Goal: Information Seeking & Learning: Learn about a topic

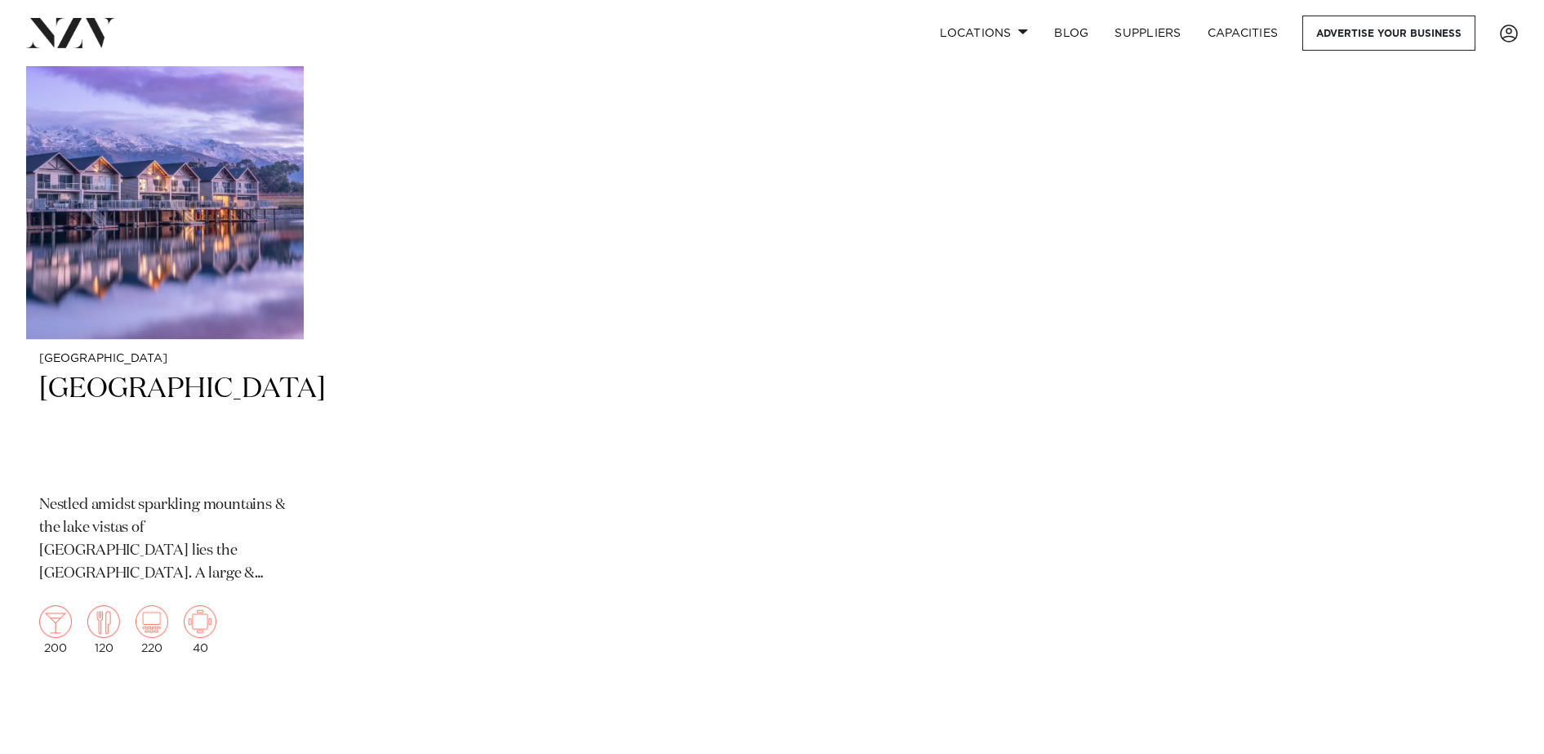
scroll to position [1427, 0]
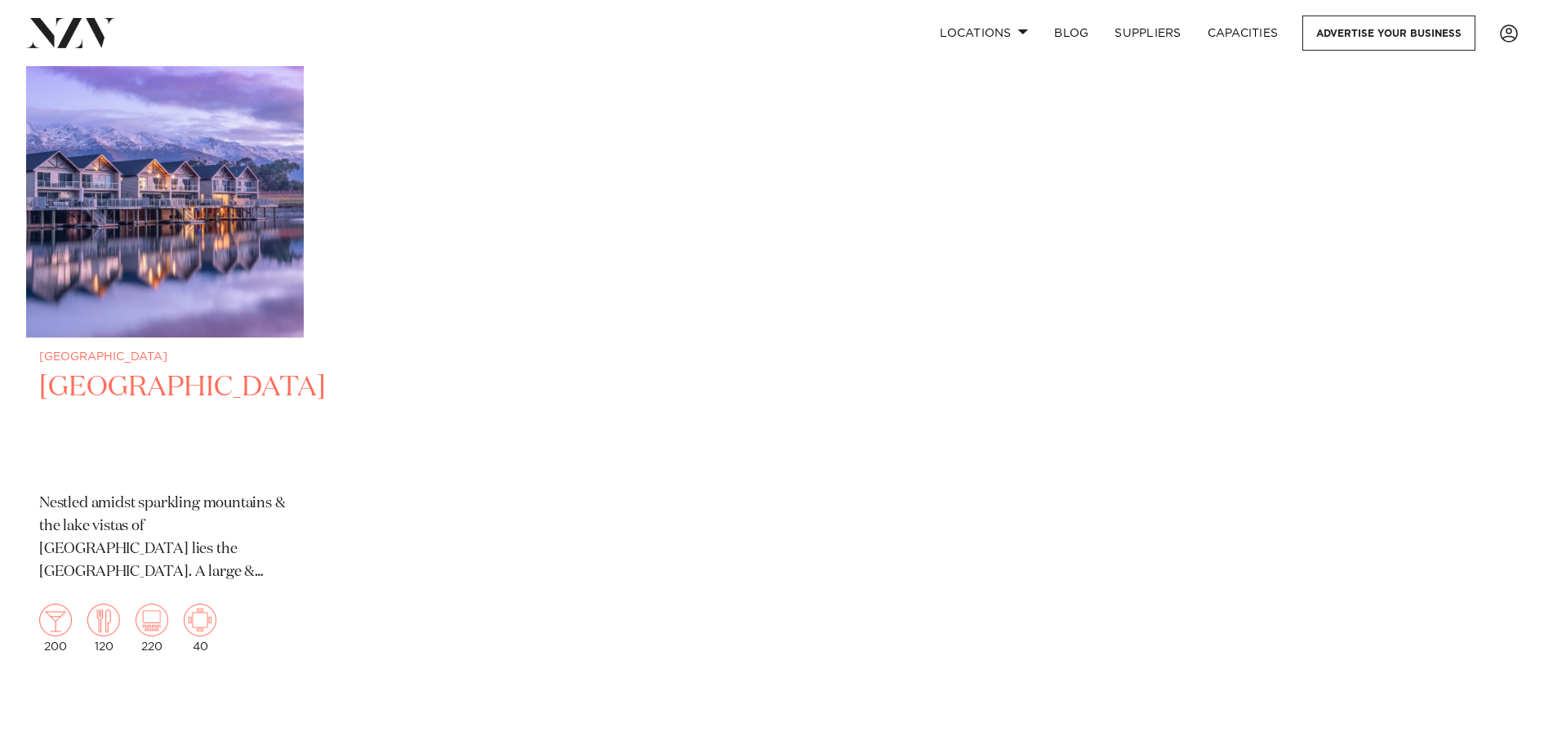
click at [193, 194] on img at bounding box center [165, 152] width 278 height 372
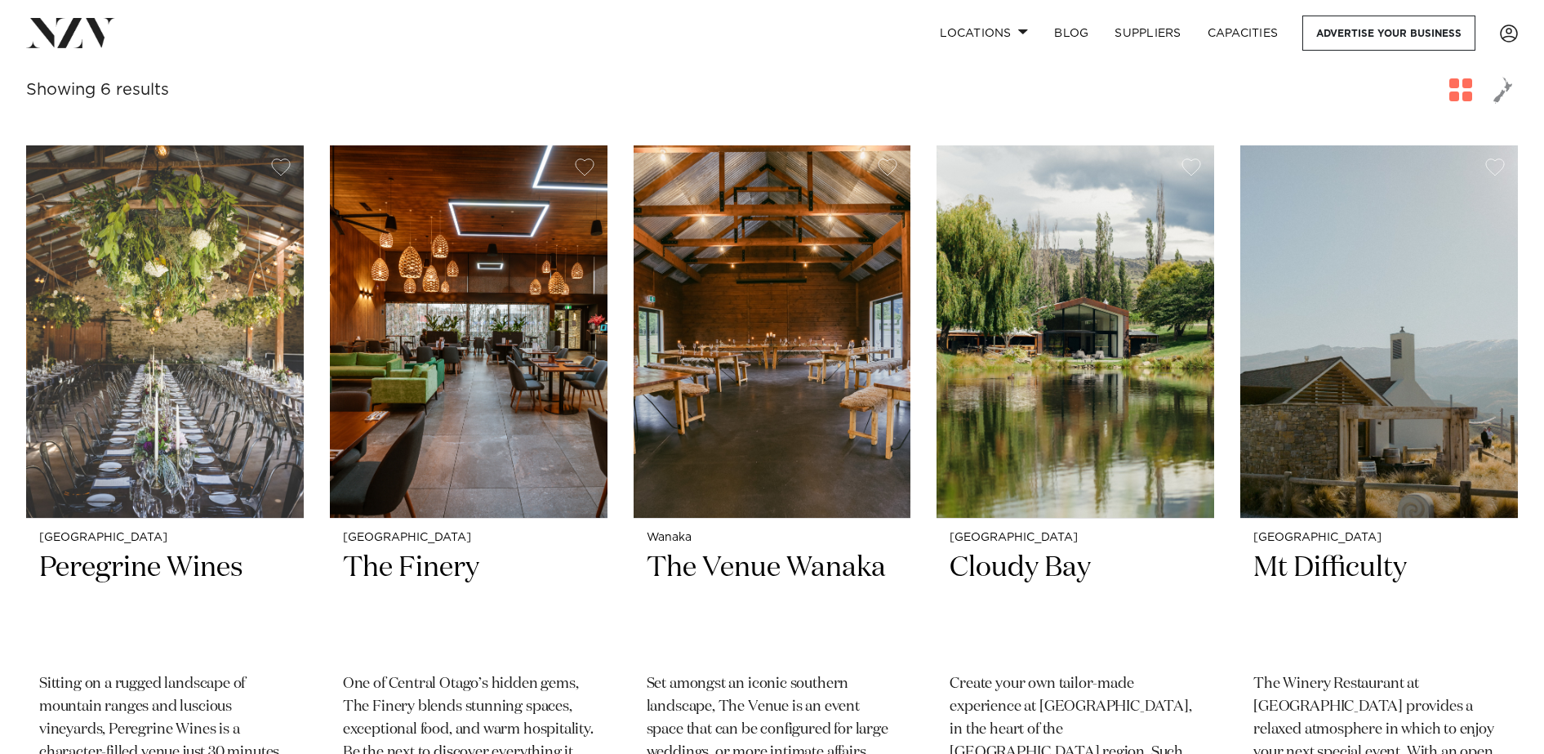
scroll to position [521, 0]
click at [223, 376] on img at bounding box center [165, 331] width 278 height 372
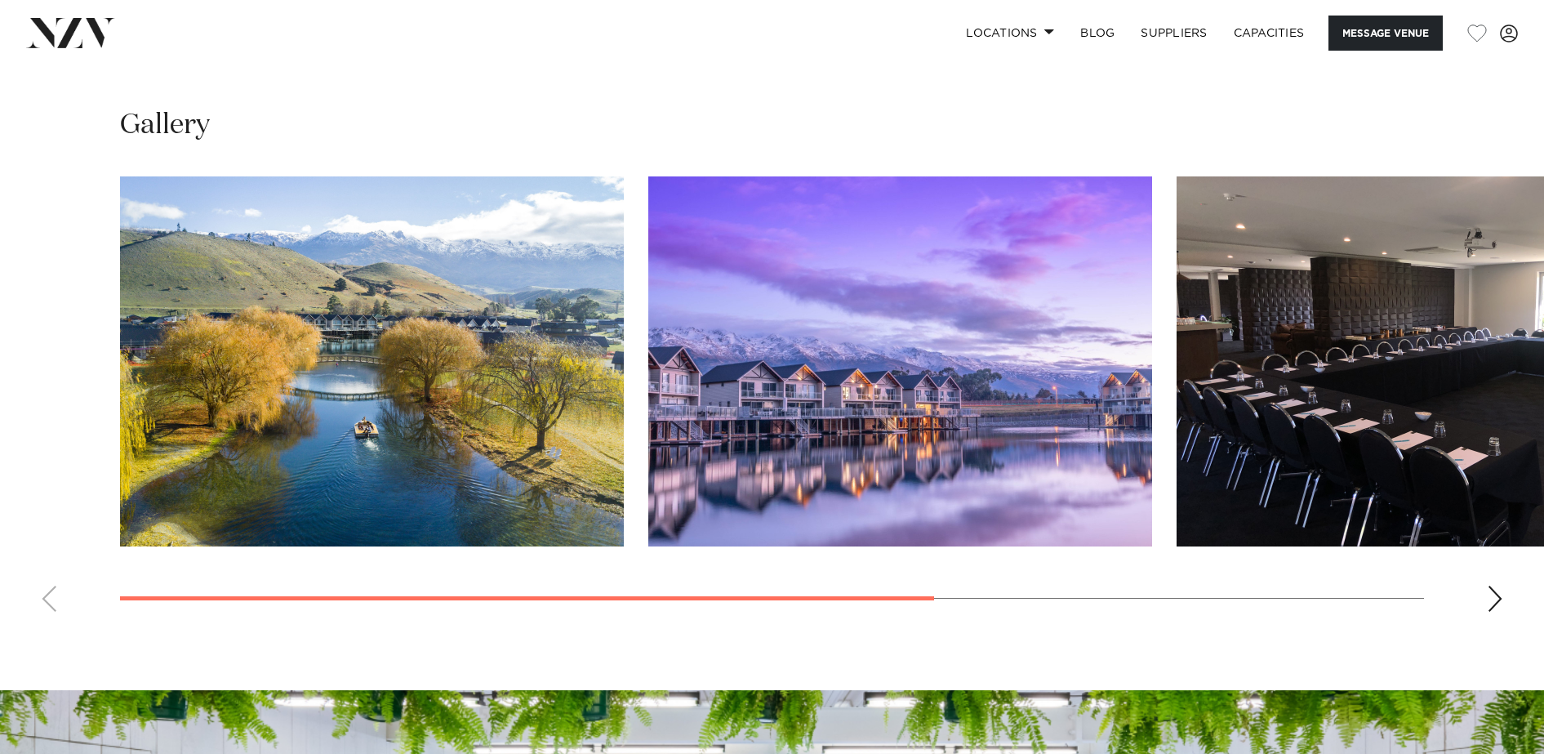
scroll to position [1289, 0]
click at [1490, 621] on swiper-container at bounding box center [772, 401] width 1544 height 448
click at [1491, 603] on div "Next slide" at bounding box center [1495, 599] width 16 height 26
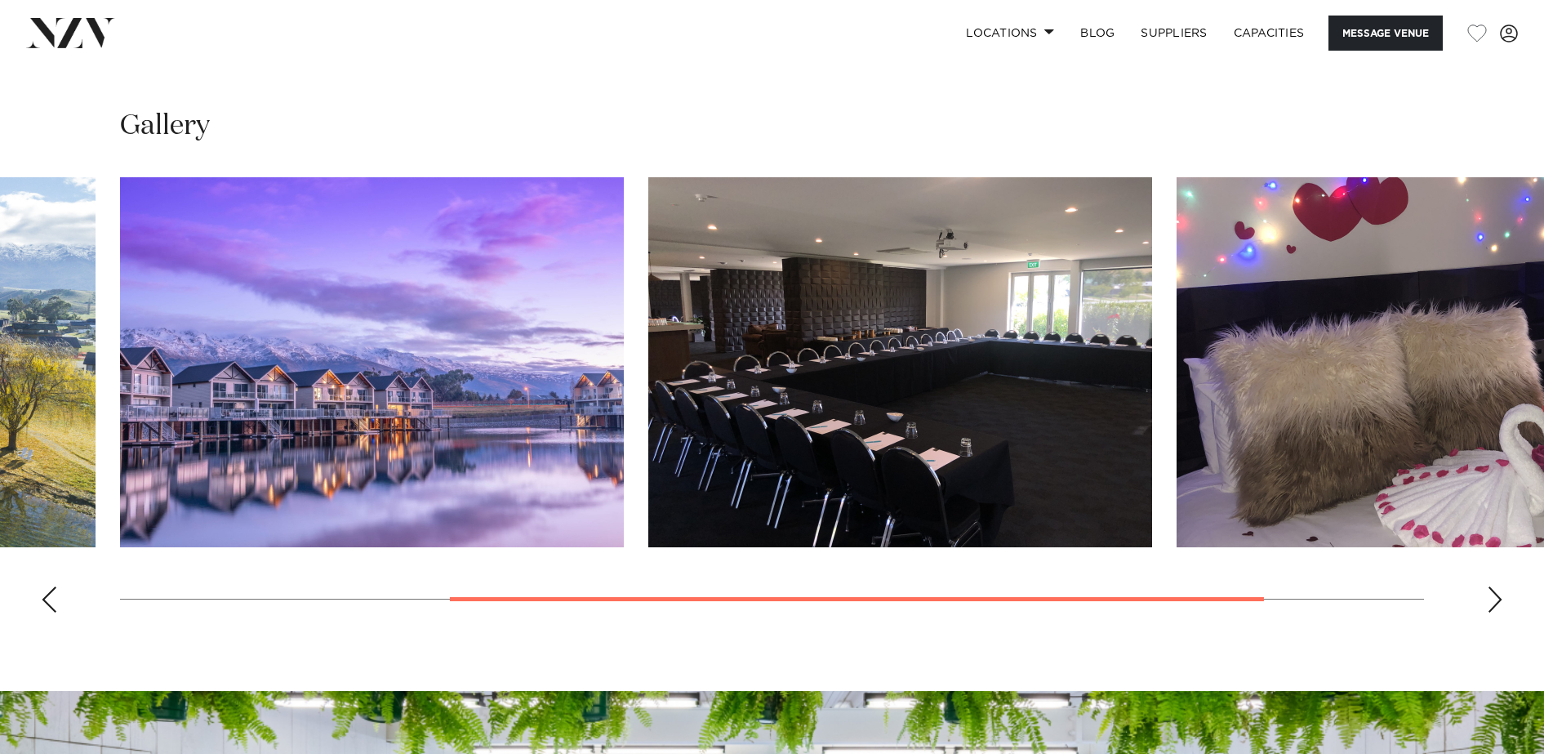
click at [1491, 603] on div "Next slide" at bounding box center [1495, 599] width 16 height 26
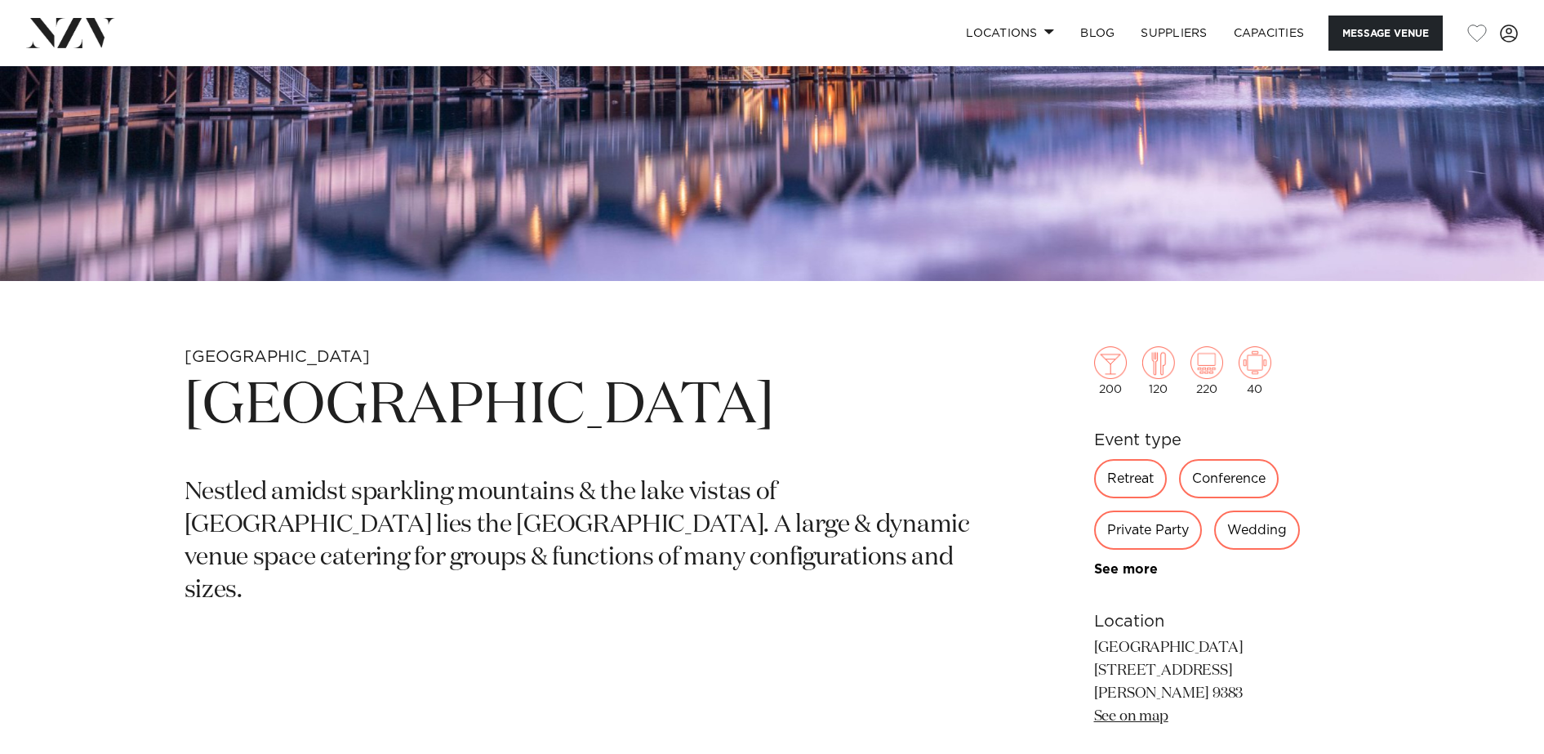
scroll to position [507, 0]
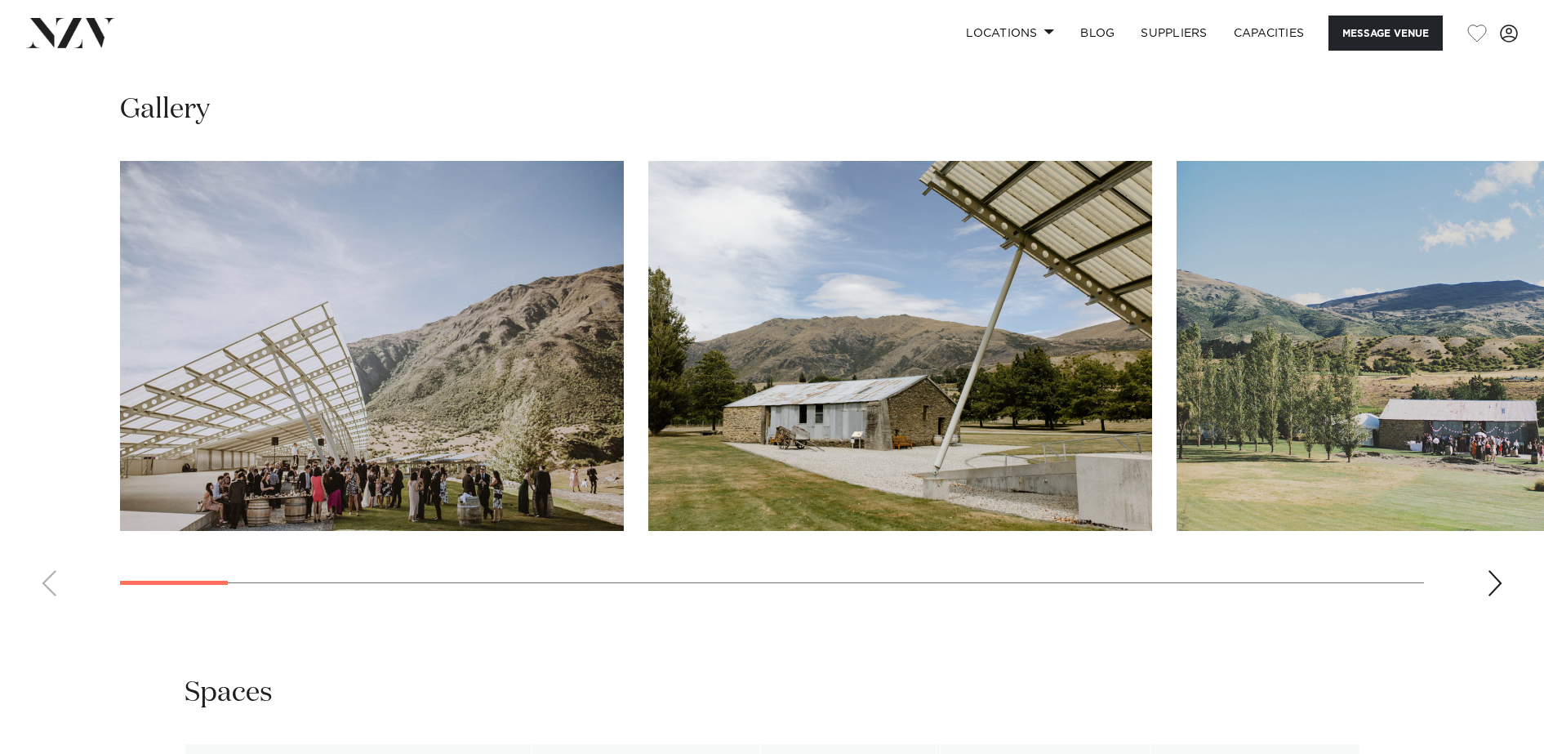
scroll to position [1571, 0]
click at [1494, 577] on div "Next slide" at bounding box center [1495, 582] width 16 height 26
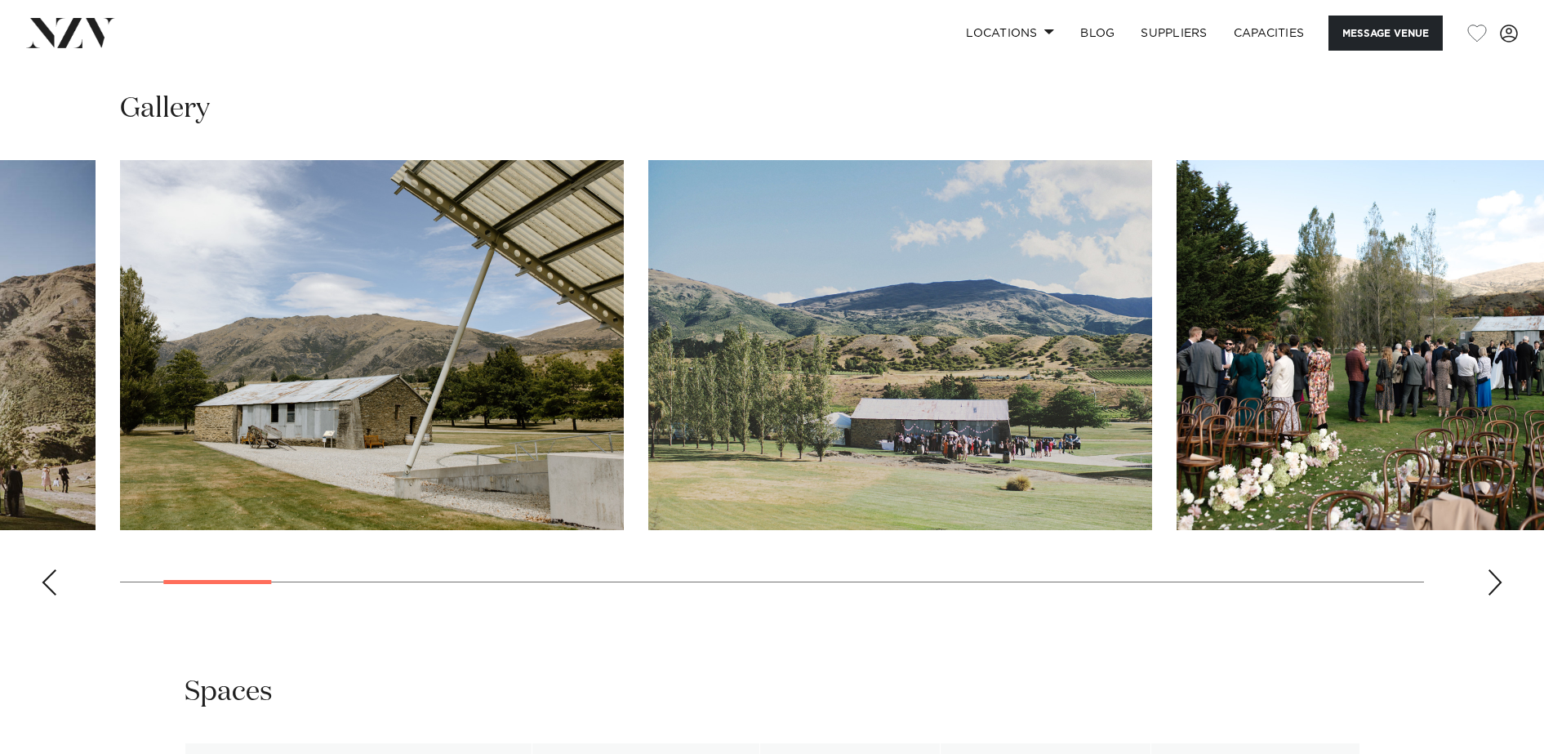
click at [1498, 577] on div "Next slide" at bounding box center [1495, 582] width 16 height 26
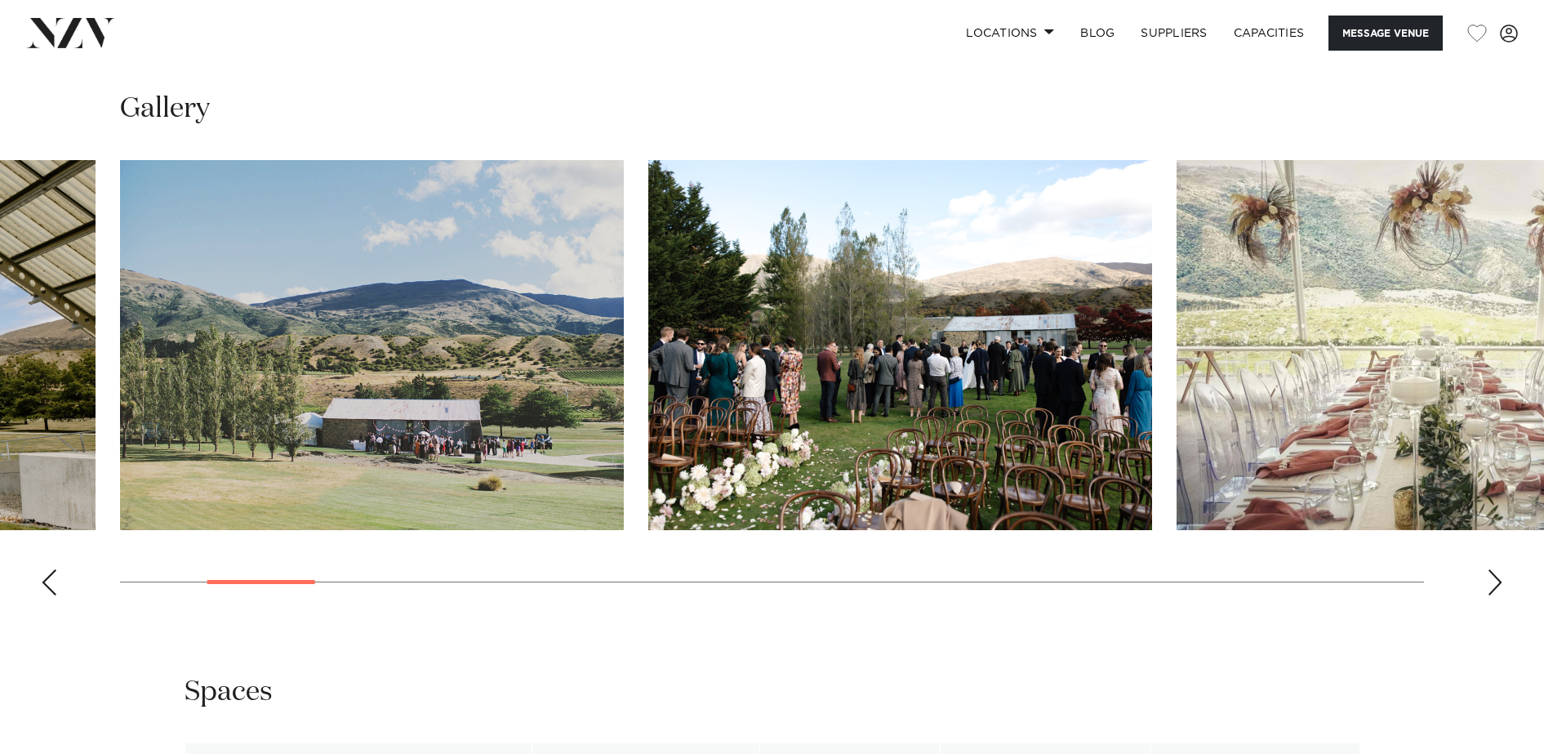
click at [1498, 577] on div "Next slide" at bounding box center [1495, 582] width 16 height 26
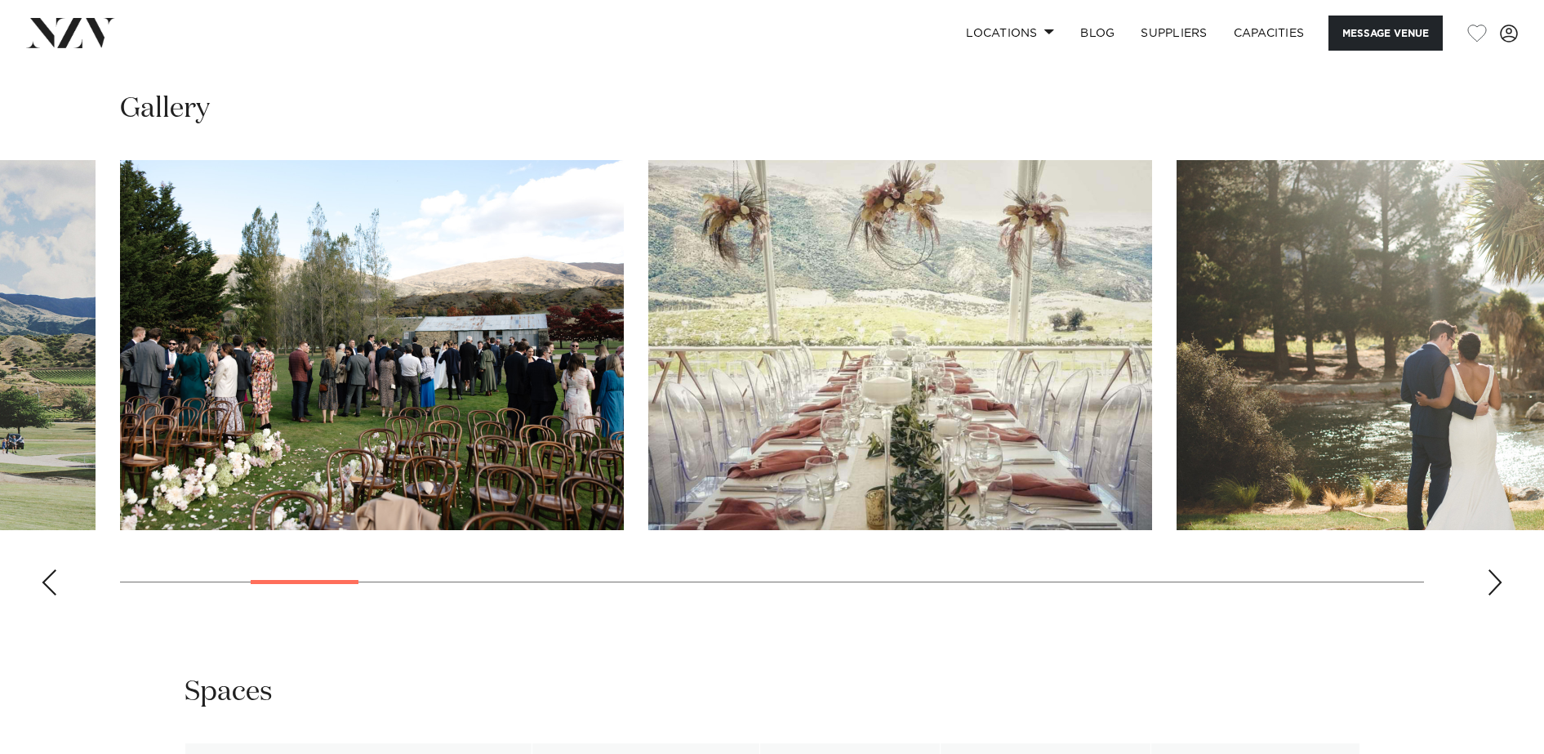
click at [1498, 576] on div "Next slide" at bounding box center [1495, 582] width 16 height 26
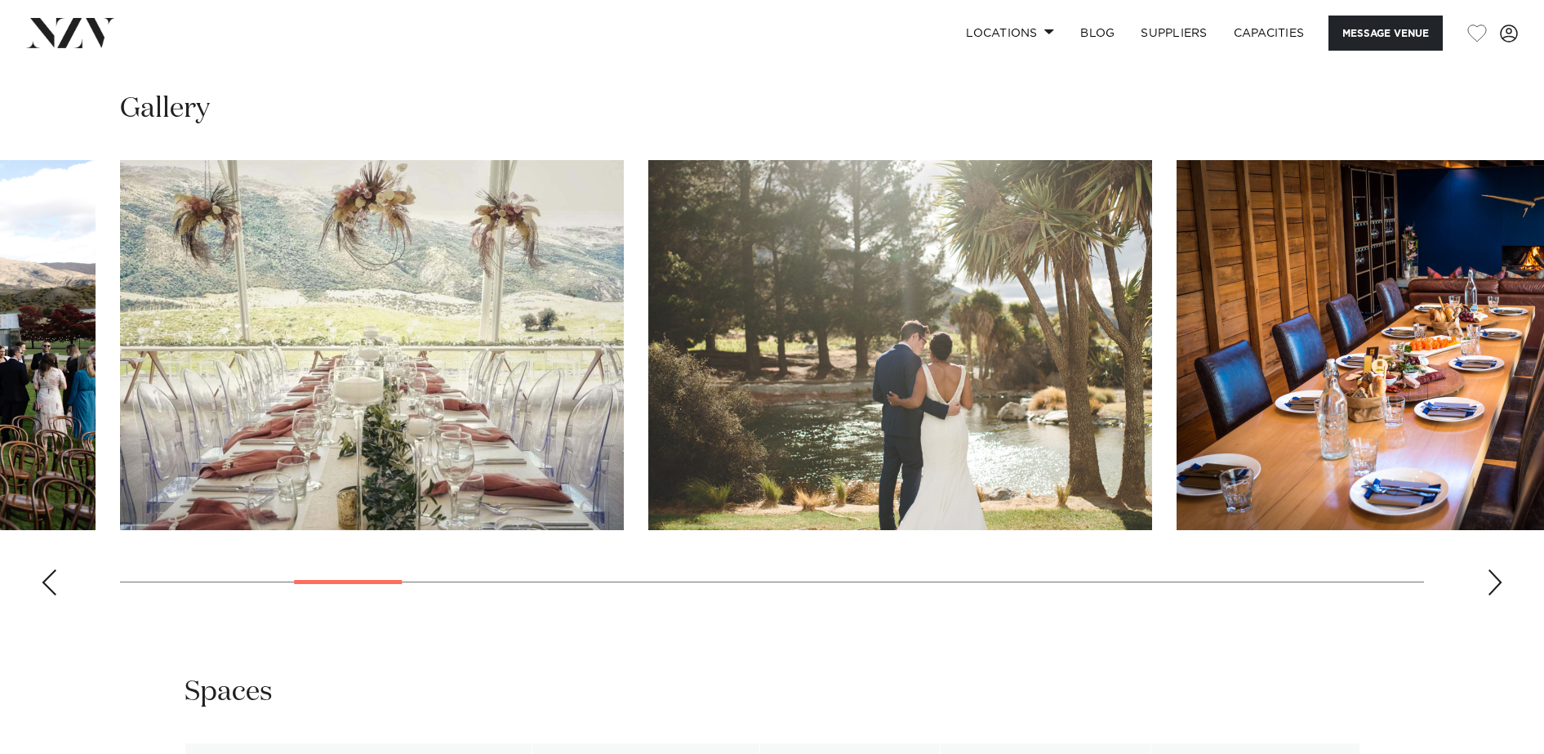
click at [1498, 576] on div "Next slide" at bounding box center [1495, 582] width 16 height 26
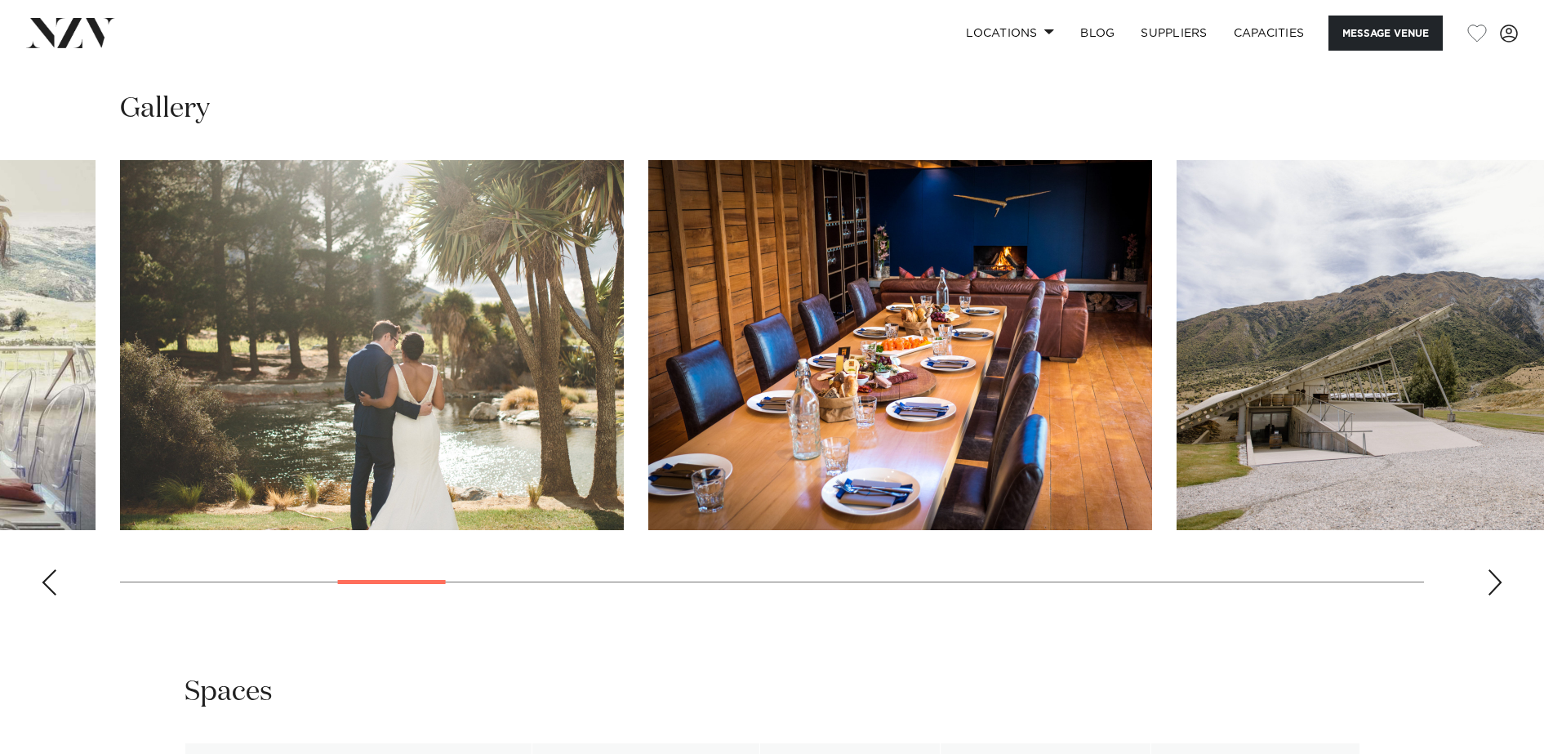
click at [1499, 577] on div "Next slide" at bounding box center [1495, 582] width 16 height 26
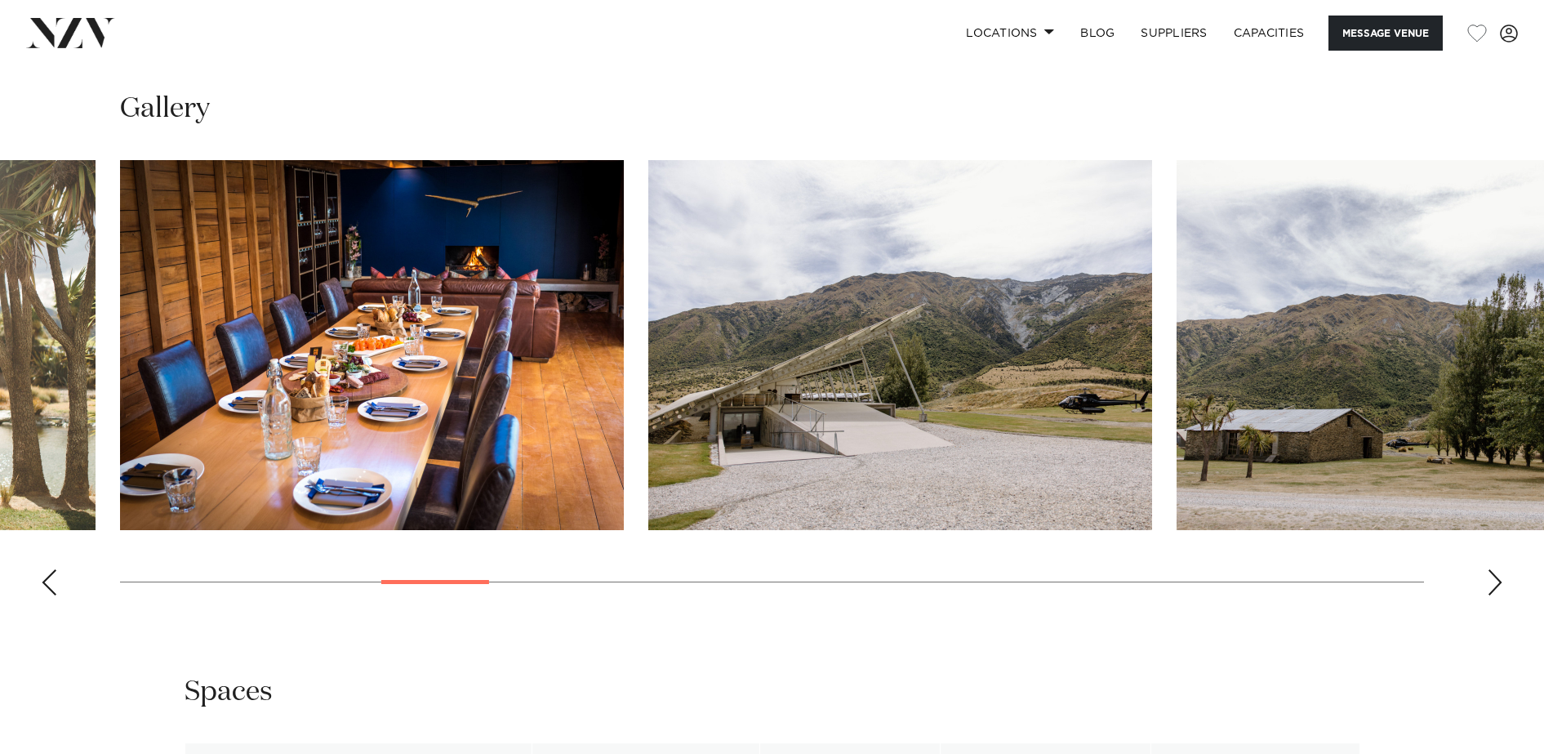
click at [1503, 577] on div "Next slide" at bounding box center [1495, 582] width 16 height 26
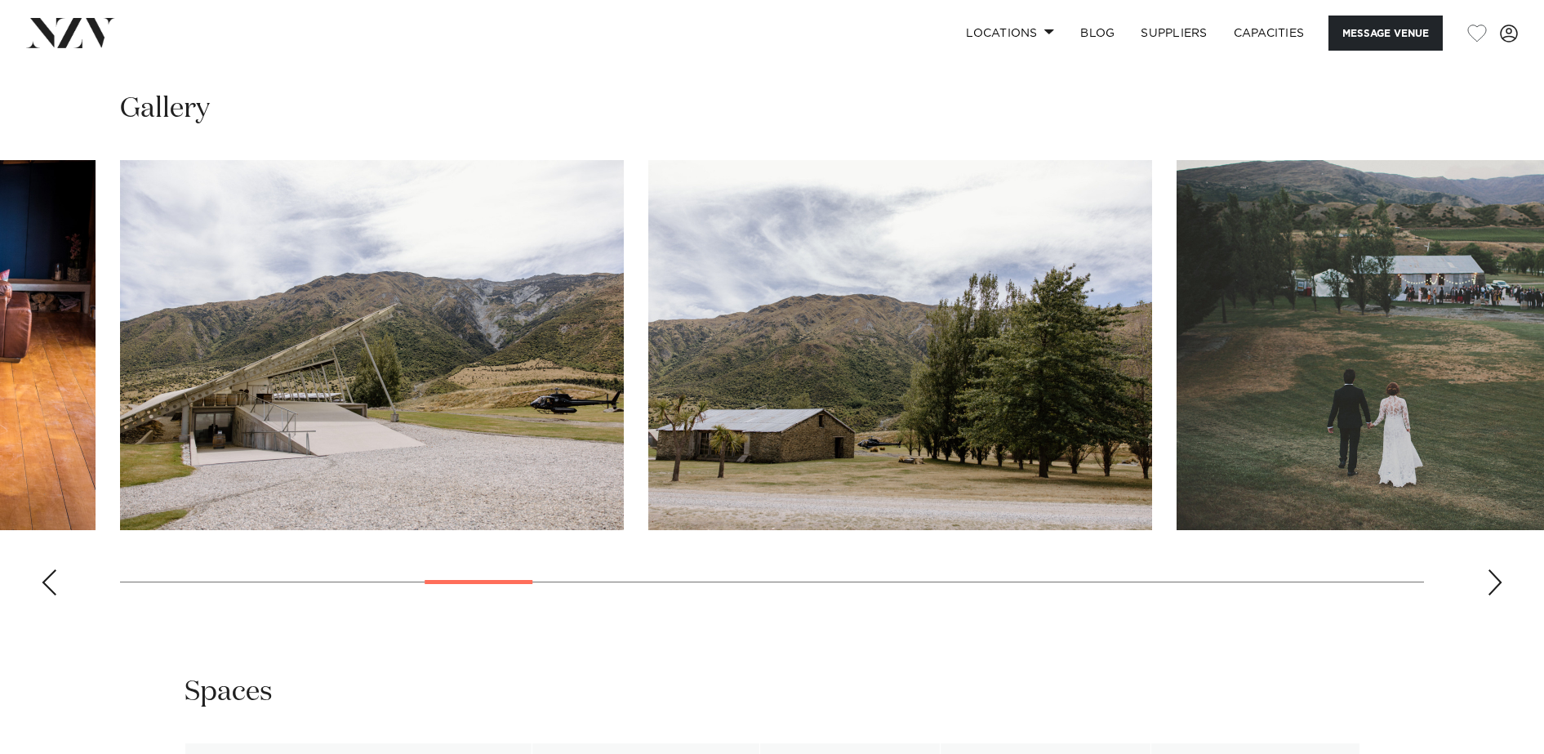
click at [1513, 577] on swiper-container at bounding box center [772, 384] width 1544 height 448
click at [1495, 586] on div "Next slide" at bounding box center [1495, 582] width 16 height 26
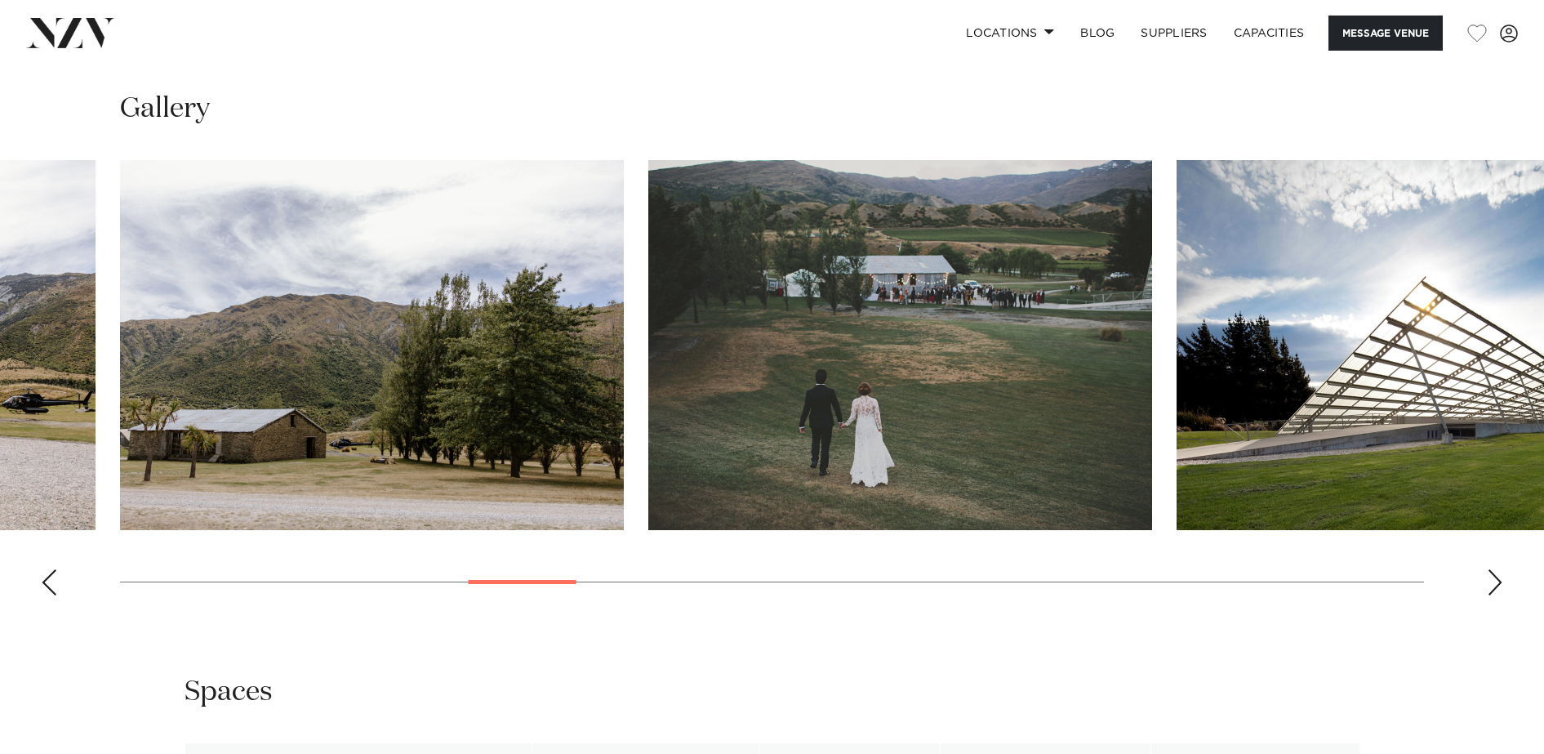
click at [1495, 586] on div "Next slide" at bounding box center [1495, 582] width 16 height 26
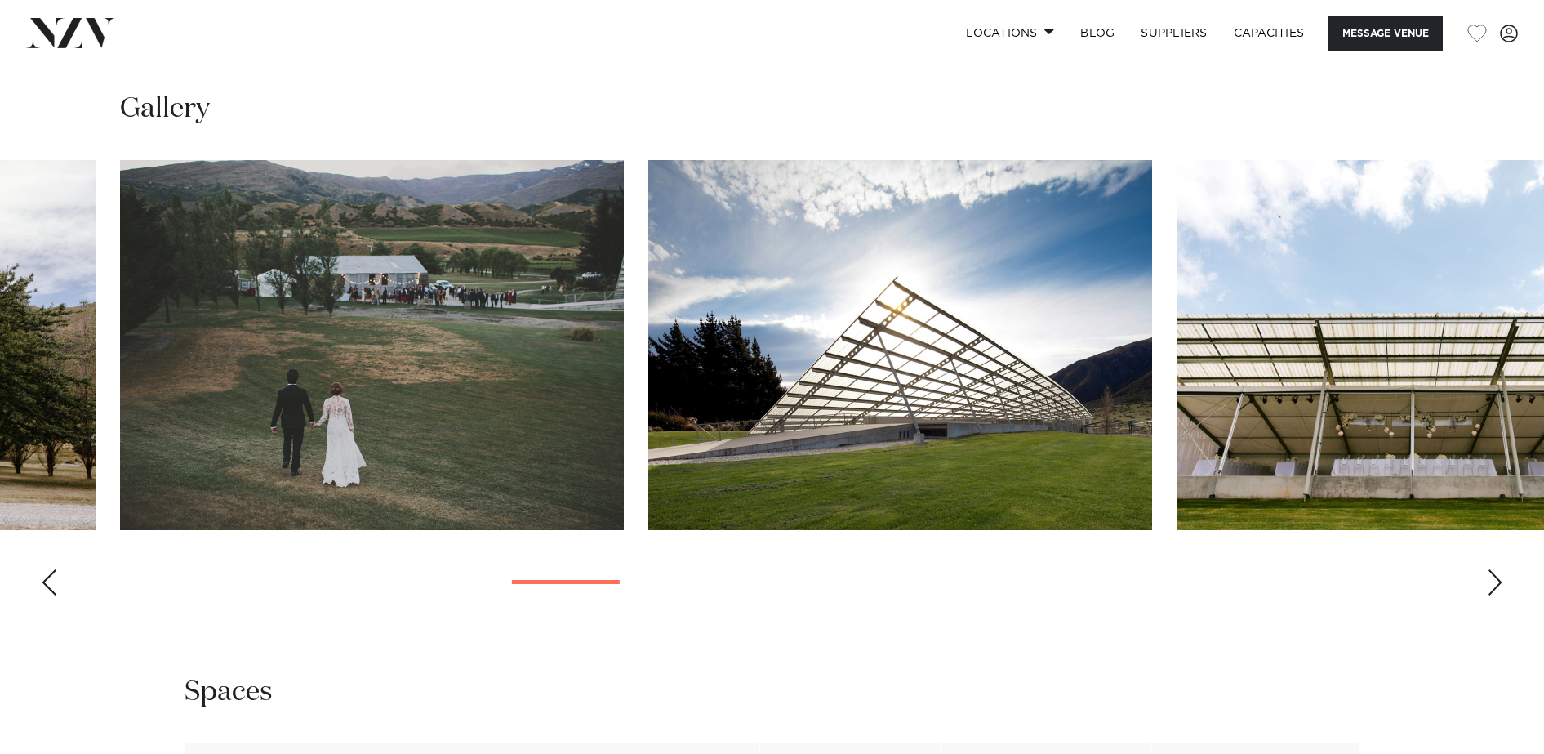
click at [1495, 586] on div "Next slide" at bounding box center [1495, 582] width 16 height 26
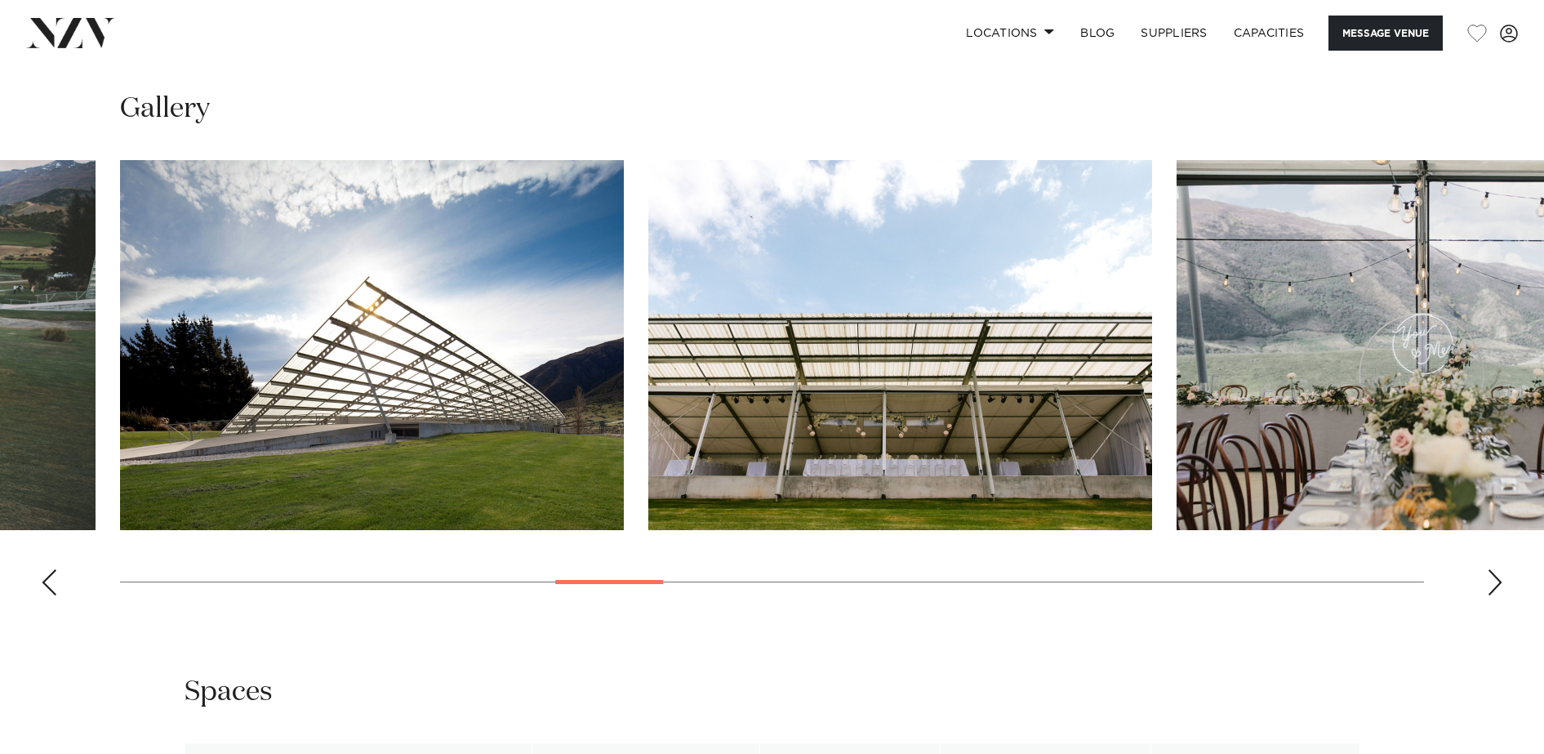
click at [1495, 586] on div "Next slide" at bounding box center [1495, 582] width 16 height 26
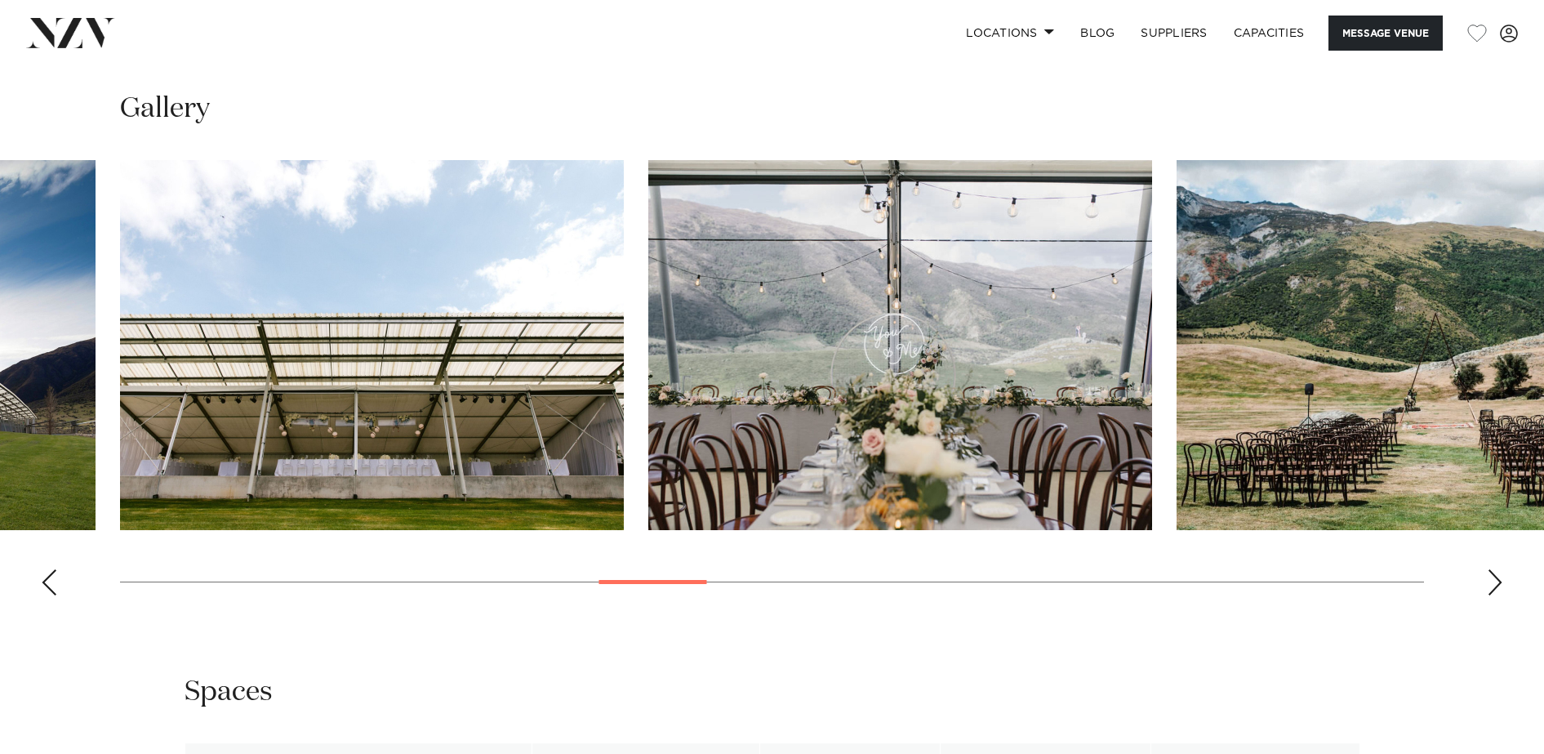
click at [1495, 586] on div "Next slide" at bounding box center [1495, 582] width 16 height 26
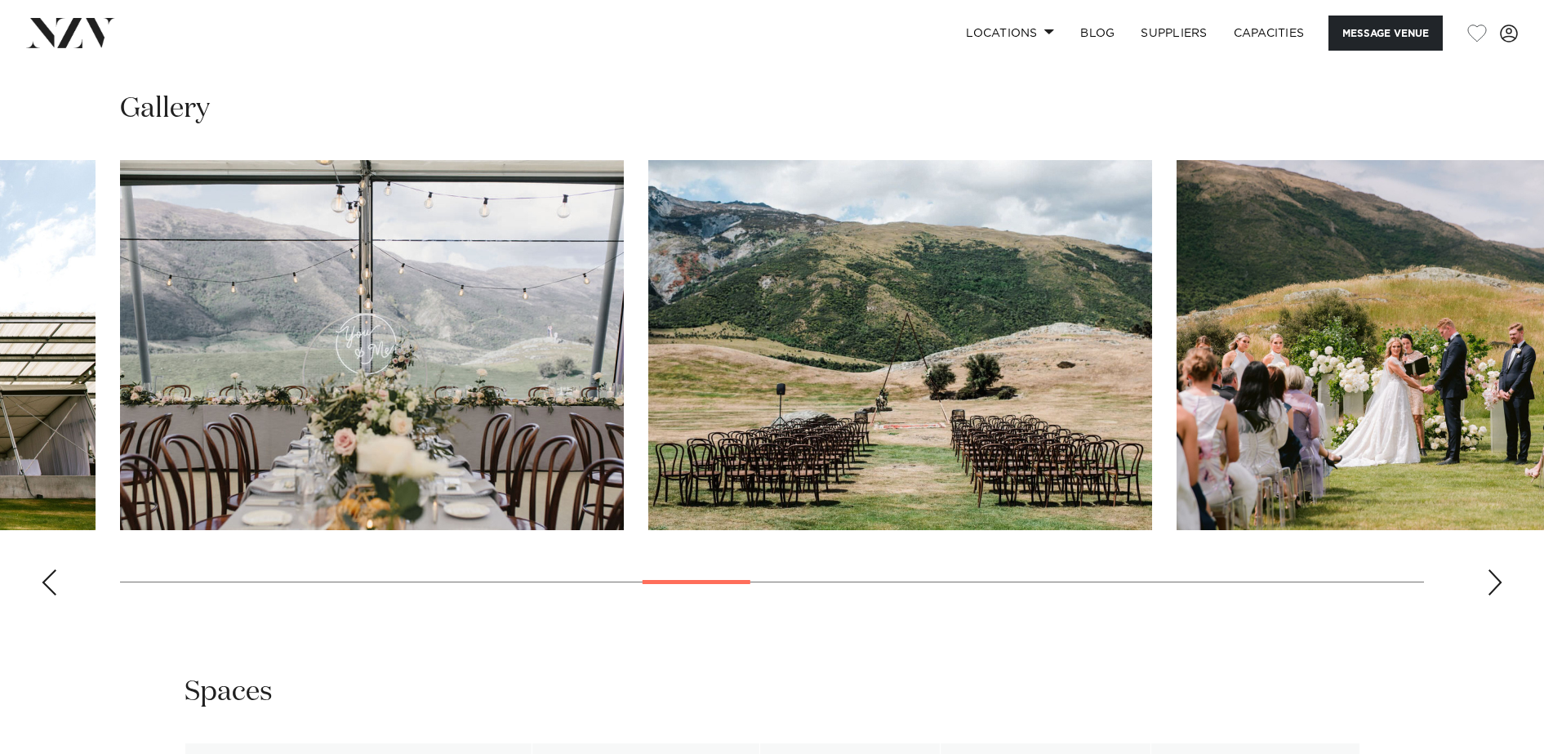
click at [1495, 586] on div "Next slide" at bounding box center [1495, 582] width 16 height 26
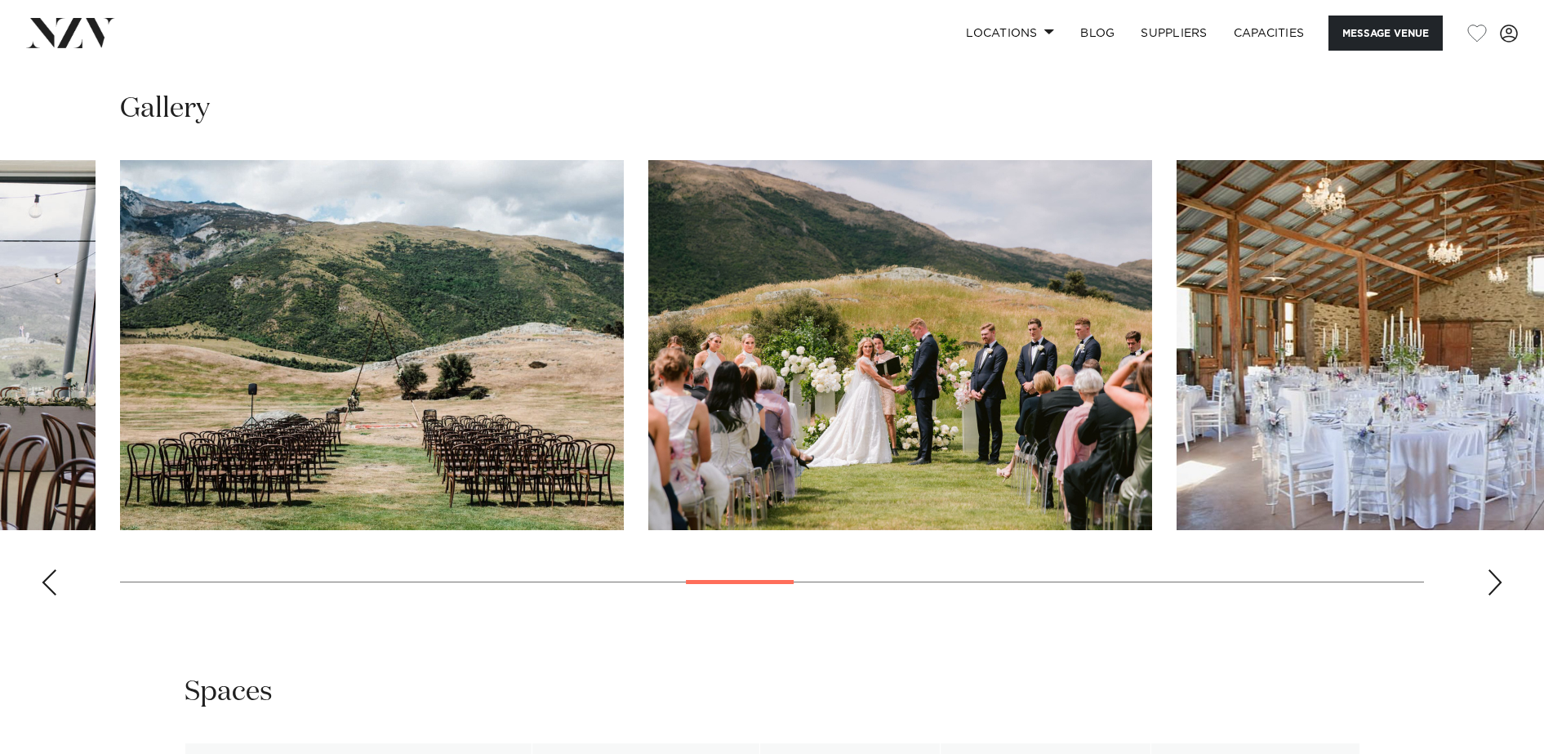
click at [1495, 586] on div "Next slide" at bounding box center [1495, 582] width 16 height 26
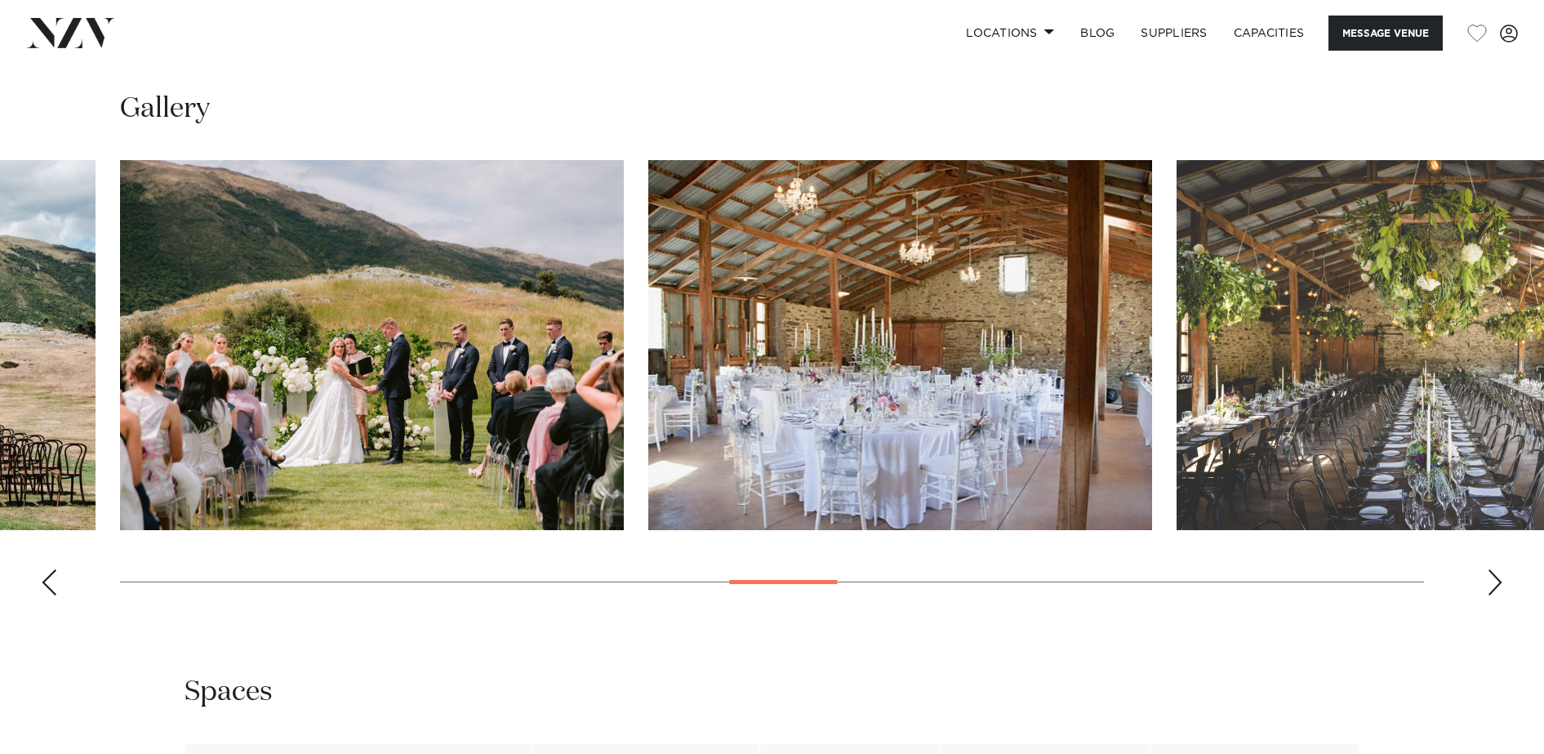
click at [1492, 577] on div "Next slide" at bounding box center [1495, 582] width 16 height 26
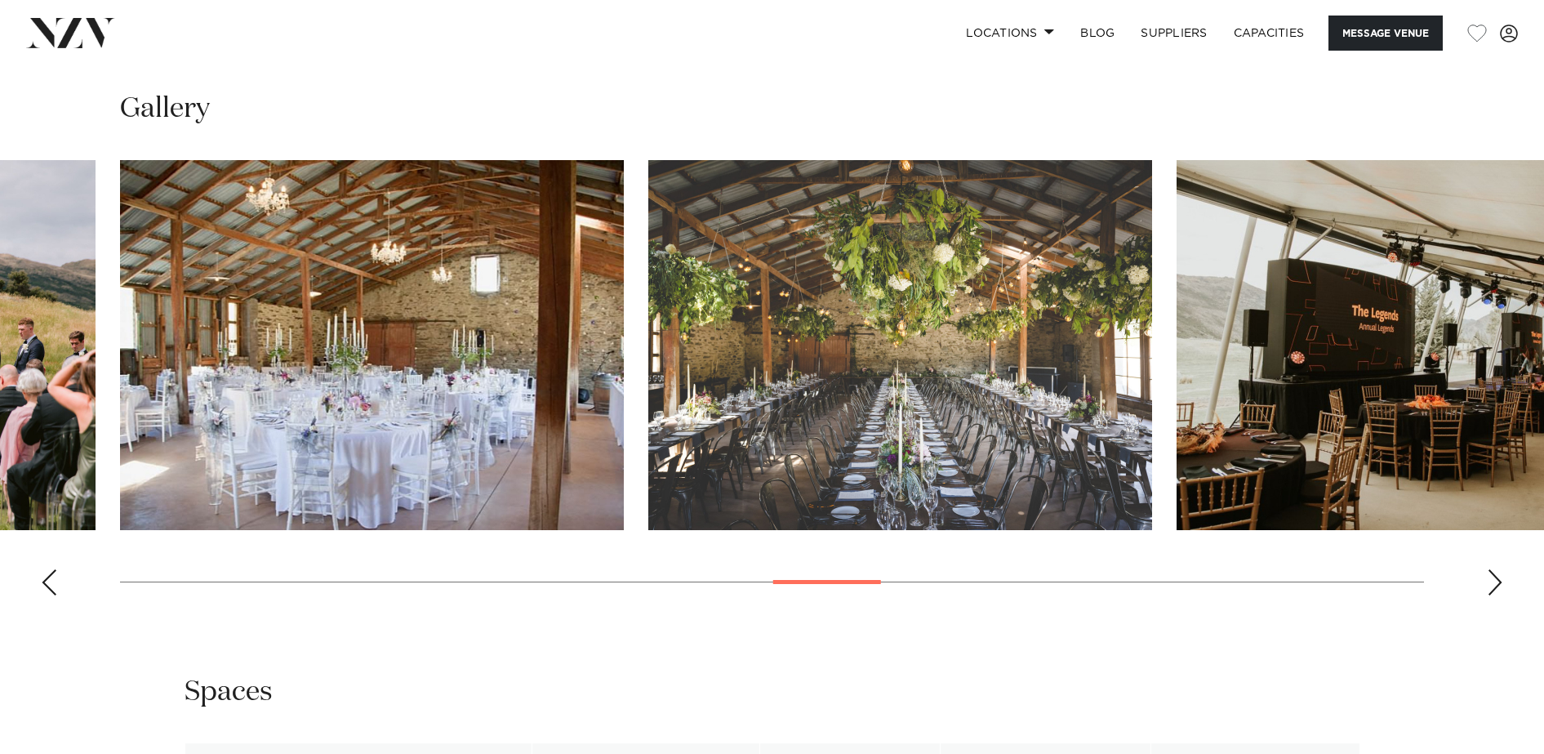
click at [1494, 572] on div "Next slide" at bounding box center [1495, 582] width 16 height 26
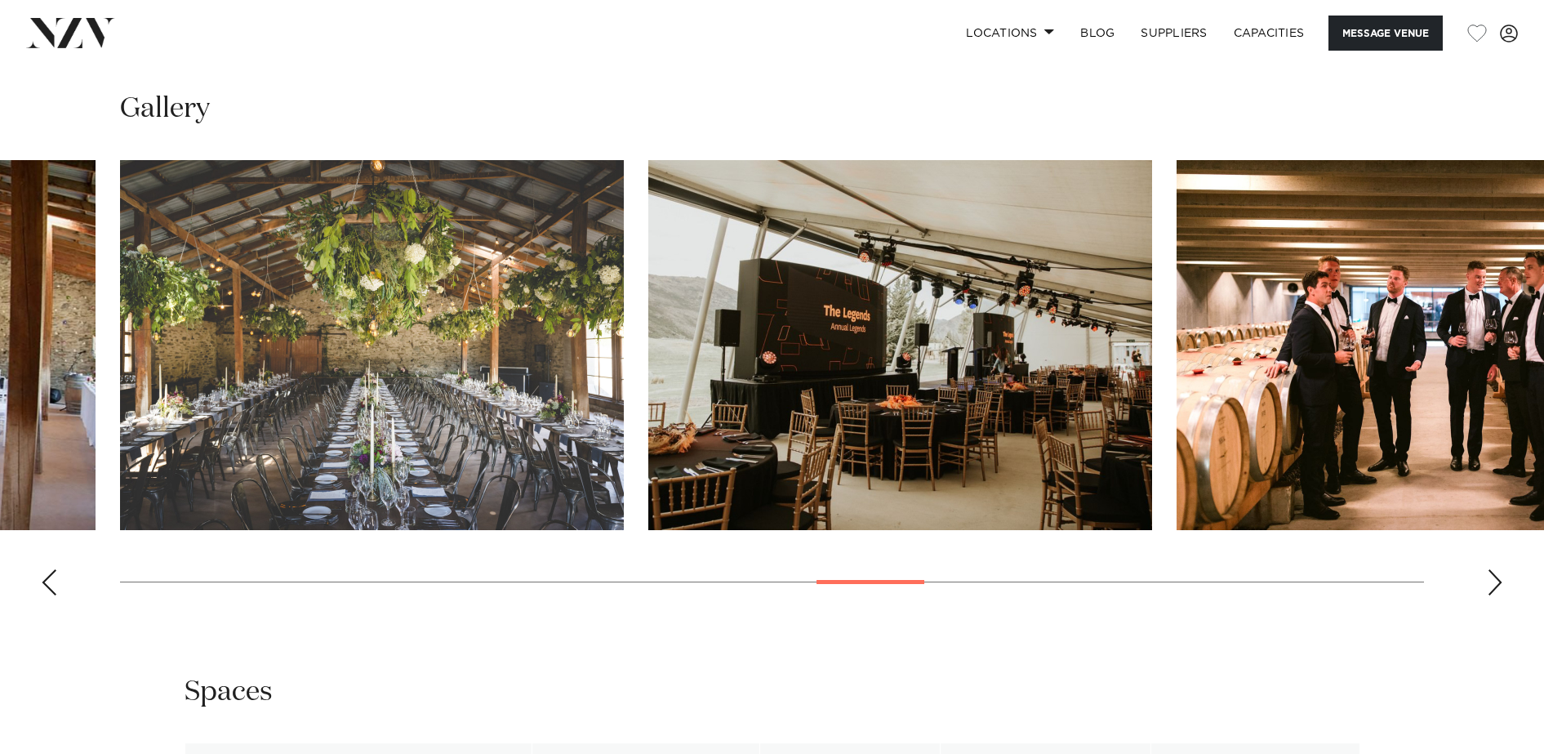
click at [1494, 572] on div "Next slide" at bounding box center [1495, 582] width 16 height 26
